Goal: Task Accomplishment & Management: Manage account settings

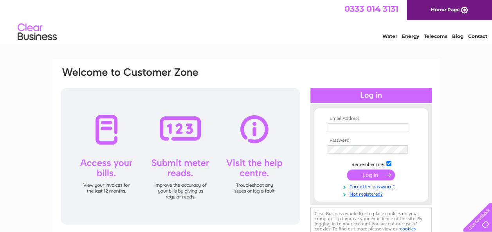
type input "susan.maccabe@dougallbaillie.com"
click at [371, 176] on input "submit" at bounding box center [371, 175] width 48 height 11
click at [368, 174] on input "submit" at bounding box center [371, 175] width 48 height 11
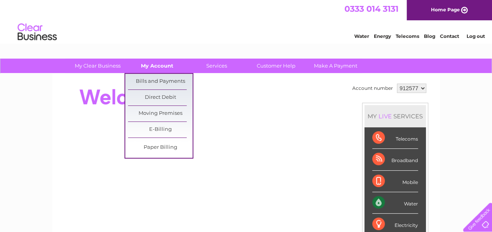
click at [154, 65] on link "My Account" at bounding box center [157, 66] width 65 height 14
click at [163, 80] on link "Bills and Payments" at bounding box center [160, 82] width 65 height 16
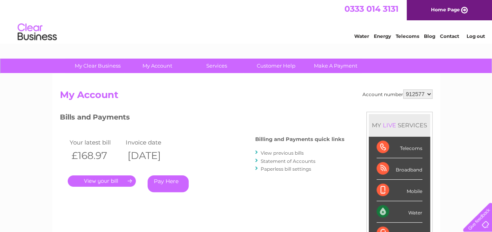
click at [106, 180] on link "." at bounding box center [102, 181] width 68 height 11
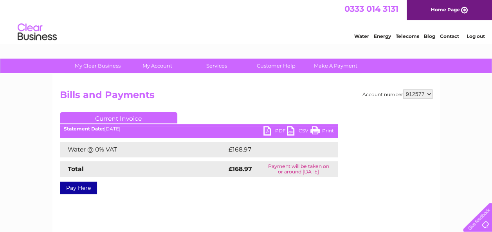
click at [271, 130] on link "PDF" at bounding box center [274, 131] width 23 height 11
